Goal: Task Accomplishment & Management: Complete application form

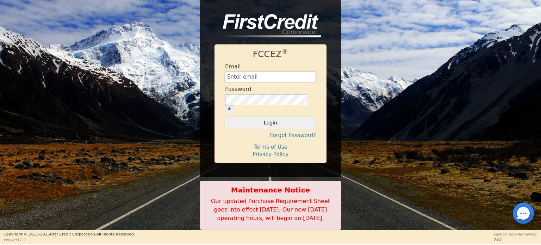
type input "[EMAIL_ADDRESS][DOMAIN_NAME]"
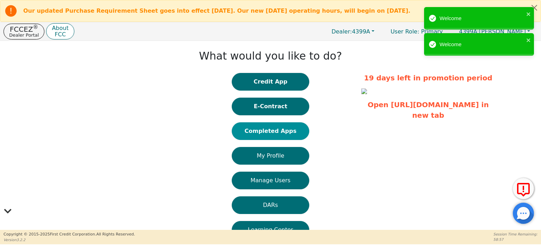
click at [280, 130] on button "Completed Apps" at bounding box center [270, 131] width 77 height 18
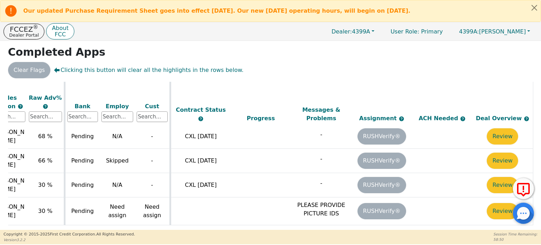
scroll to position [547, 247]
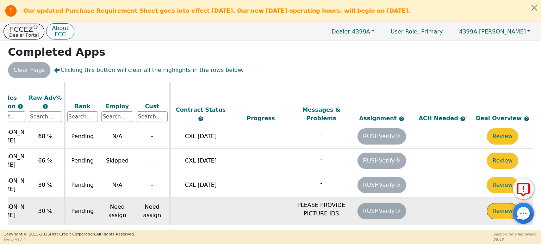
click at [493, 203] on button "Review" at bounding box center [502, 211] width 31 height 16
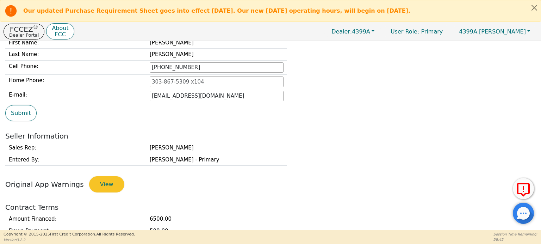
type input "[PHONE_NUMBER]"
type input "[EMAIL_ADDRESS][DOMAIN_NAME]"
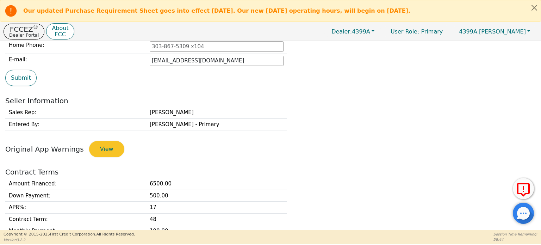
scroll to position [215, 0]
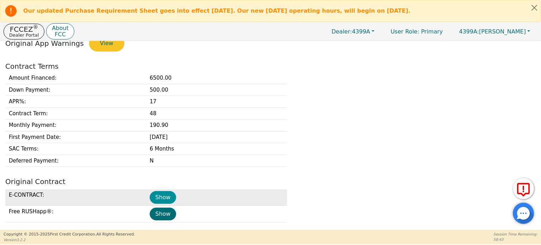
click at [157, 196] on button "Show" at bounding box center [163, 197] width 26 height 13
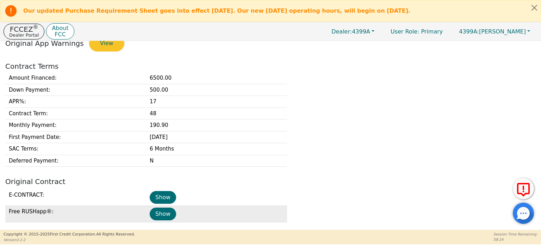
drag, startPoint x: 162, startPoint y: 213, endPoint x: 183, endPoint y: 206, distance: 21.8
click at [162, 213] on button "Show" at bounding box center [163, 213] width 26 height 13
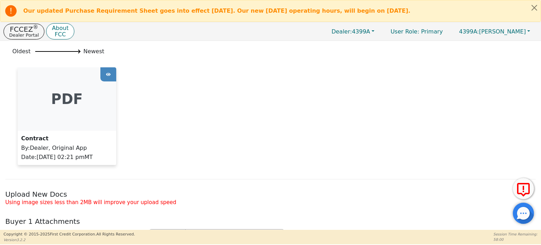
scroll to position [603, 0]
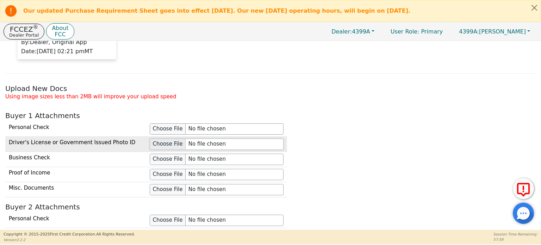
click at [167, 143] on input "file" at bounding box center [217, 143] width 134 height 11
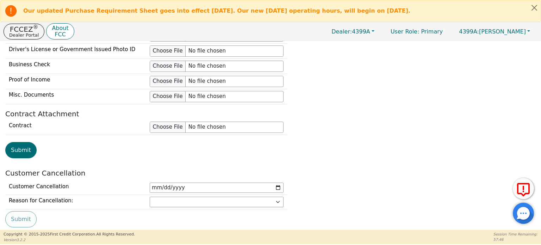
scroll to position [842, 0]
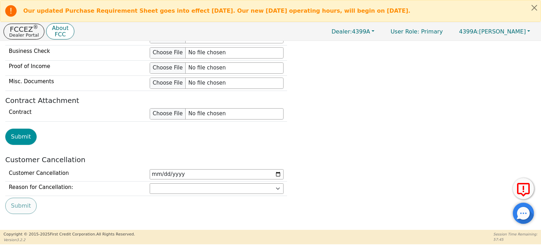
click at [23, 129] on button "Submit" at bounding box center [20, 137] width 31 height 16
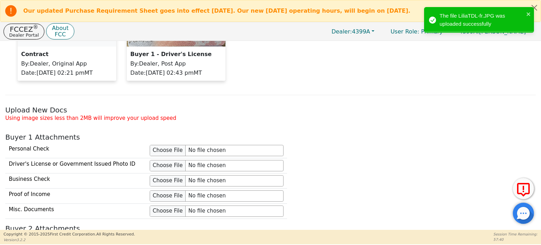
scroll to position [518, 0]
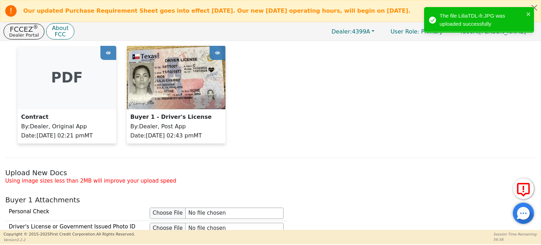
click at [380, 102] on div "pdf Contract By : Dealer, Original App Date : [DATE] 02:21 pm MT Buyer 1 - Driv…" at bounding box center [270, 98] width 516 height 105
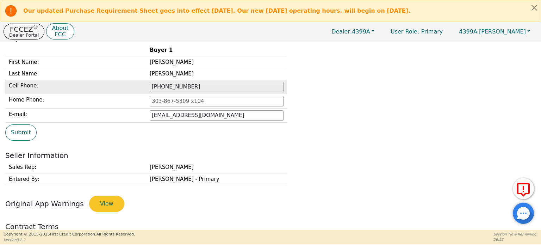
scroll to position [0, 0]
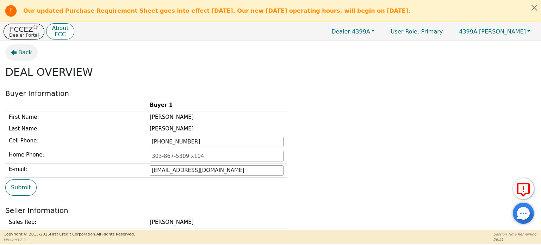
click at [17, 55] on button "Back" at bounding box center [21, 52] width 32 height 16
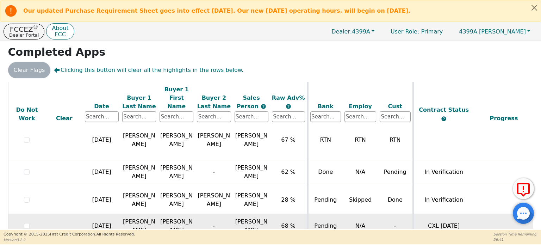
scroll to position [458, 0]
